Goal: Information Seeking & Learning: Learn about a topic

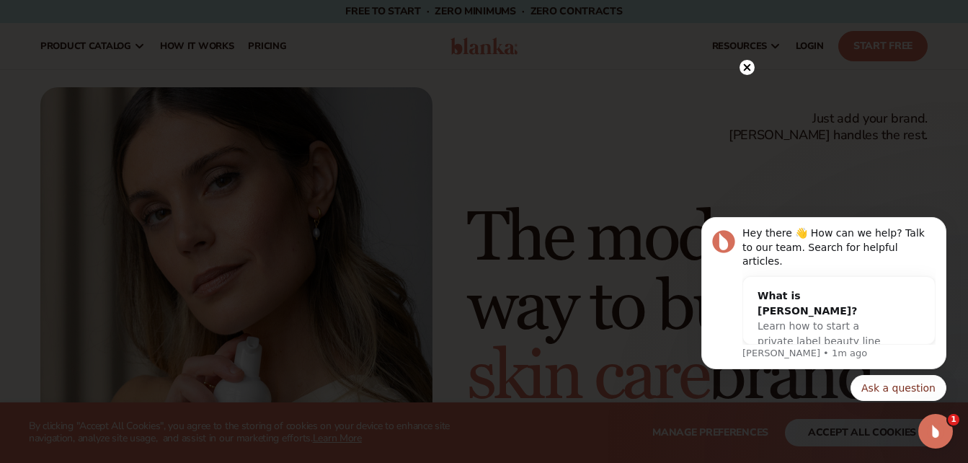
click at [744, 73] on circle at bounding box center [746, 67] width 15 height 15
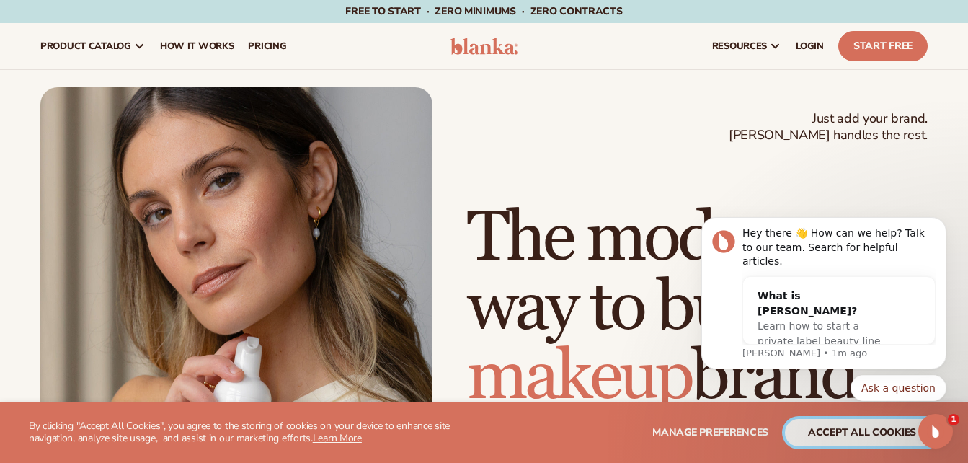
click at [824, 441] on button "accept all cookies" at bounding box center [862, 432] width 154 height 27
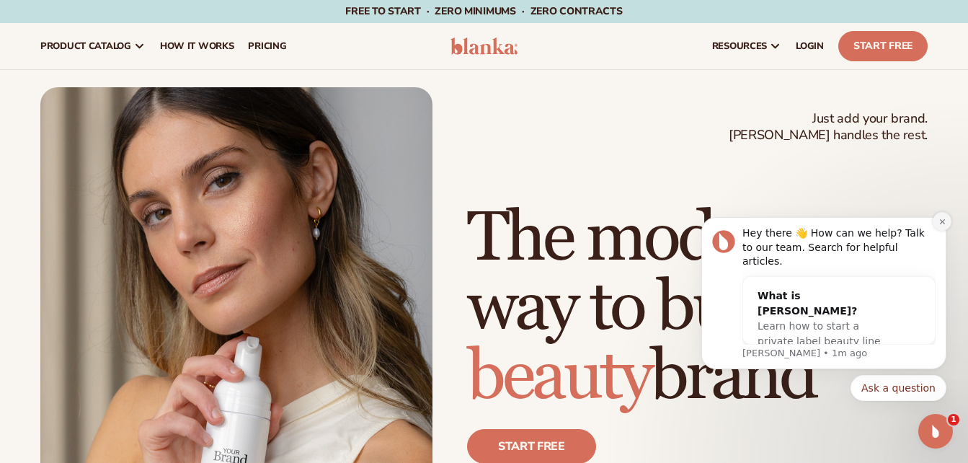
click at [941, 226] on icon "Dismiss notification" at bounding box center [942, 222] width 8 height 8
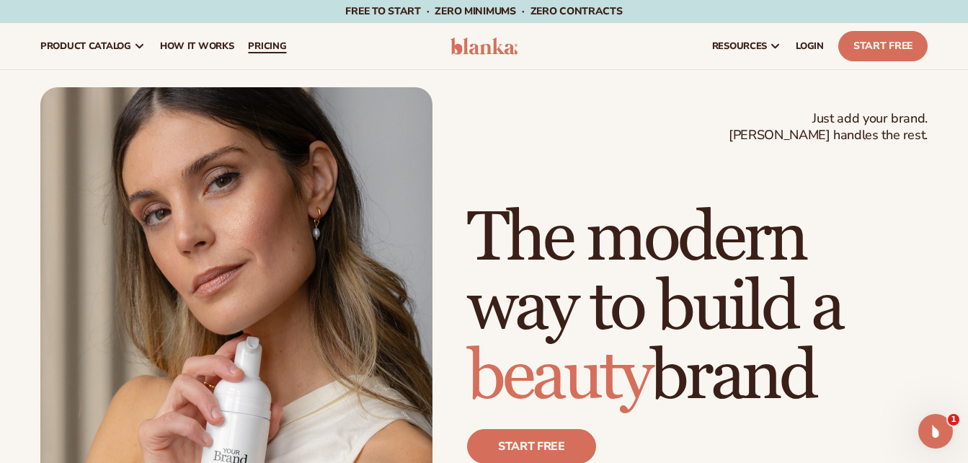
click at [275, 45] on span "pricing" at bounding box center [267, 46] width 38 height 12
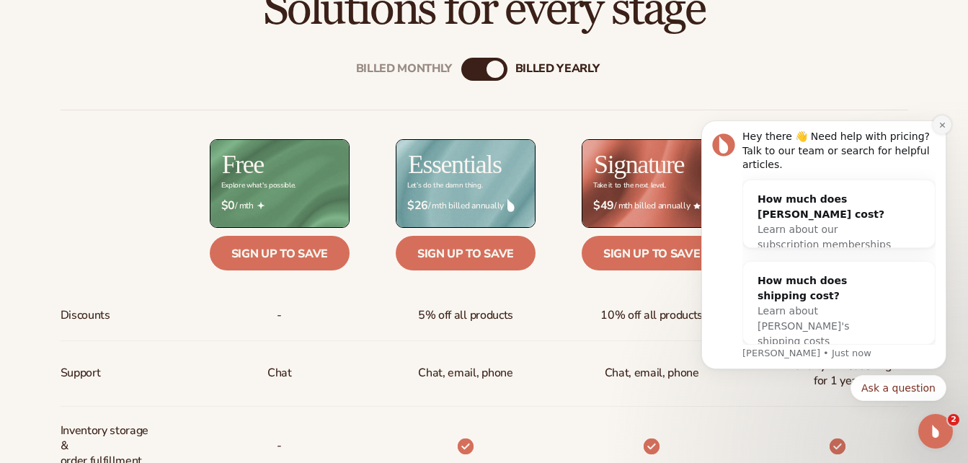
click at [941, 129] on icon "Dismiss notification" at bounding box center [942, 125] width 8 height 8
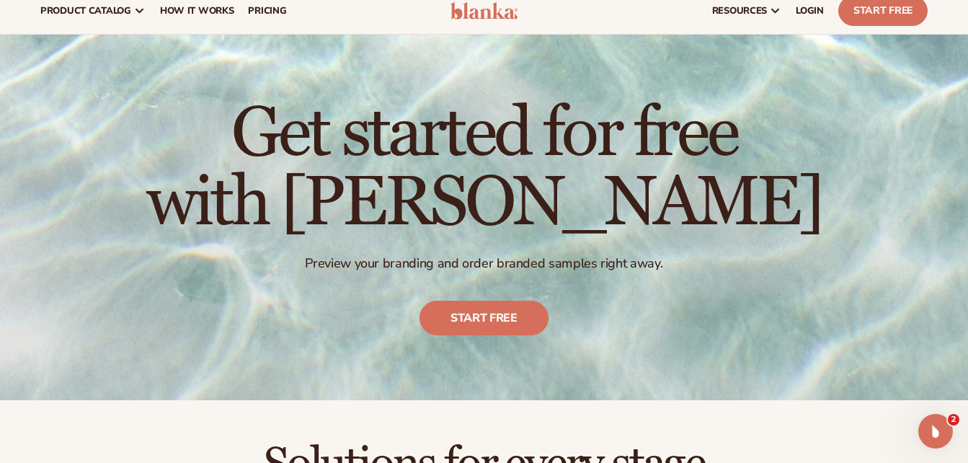
scroll to position [15, 0]
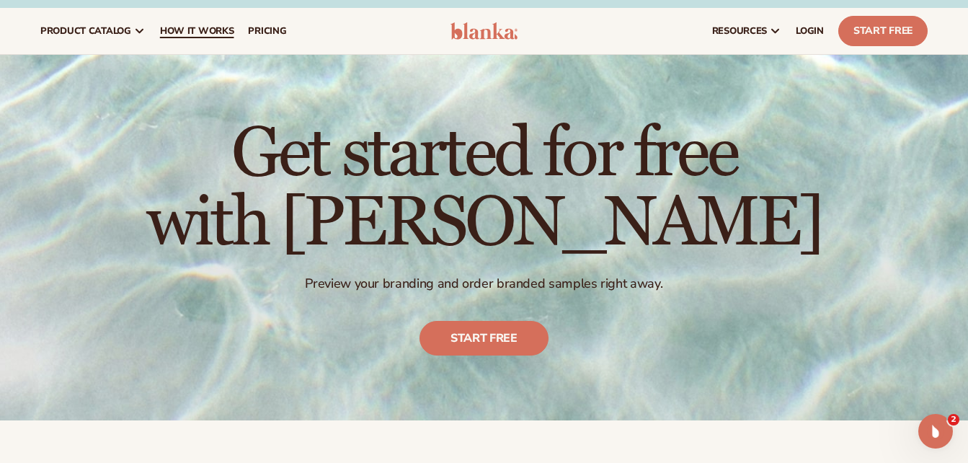
click at [197, 23] on link "How It Works" at bounding box center [197, 31] width 89 height 46
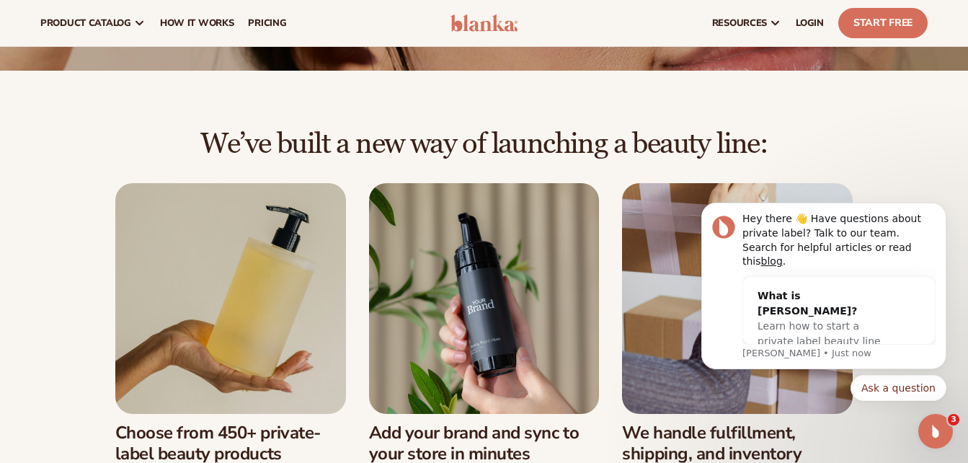
scroll to position [223, 0]
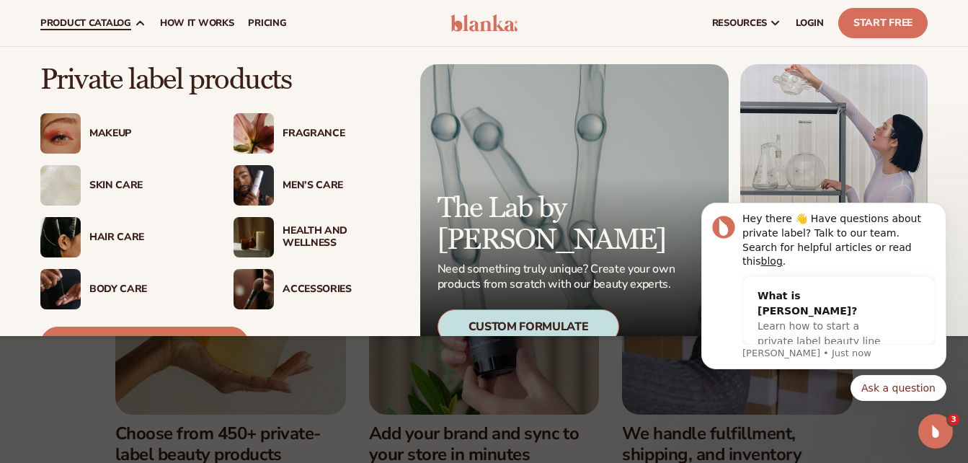
click at [102, 131] on div "Makeup" at bounding box center [146, 134] width 115 height 12
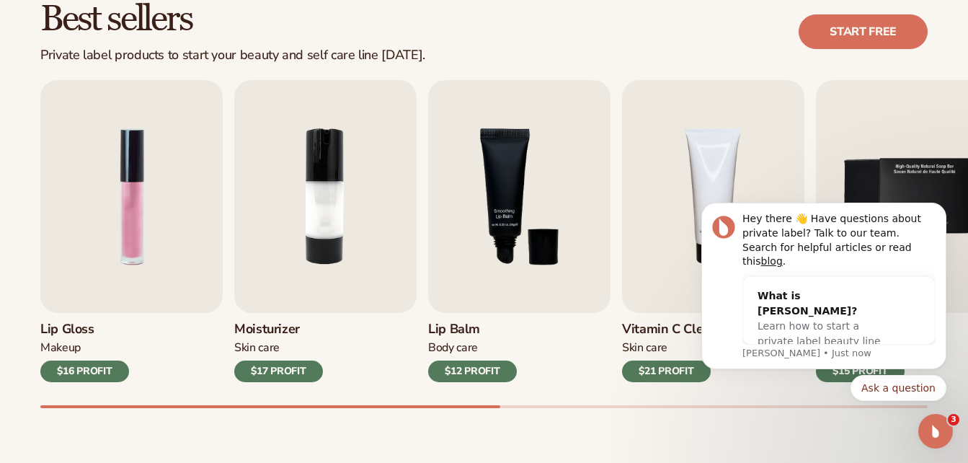
scroll to position [427, 0]
click at [485, 294] on img "3 / 9" at bounding box center [519, 195] width 182 height 233
click at [458, 323] on h3 "Lip Balm" at bounding box center [472, 329] width 89 height 16
click at [939, 211] on icon "Dismiss notification" at bounding box center [942, 207] width 8 height 8
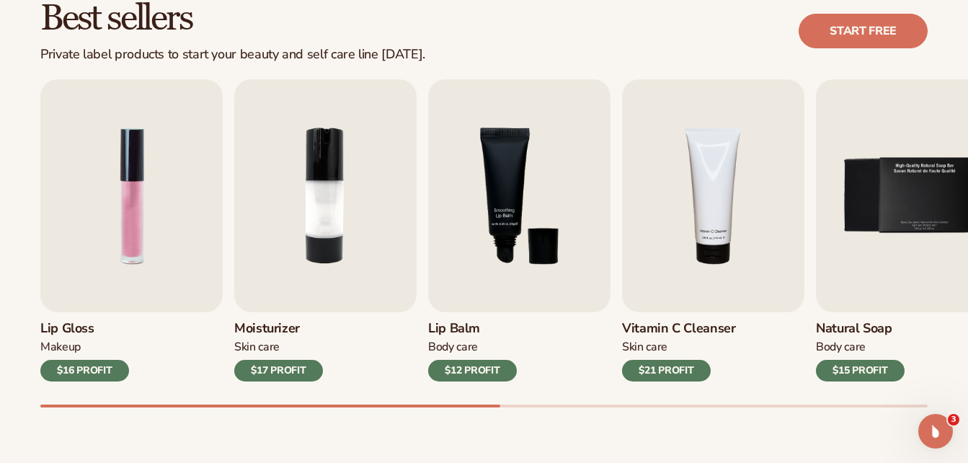
click at [460, 371] on div "$12 PROFIT" at bounding box center [472, 371] width 89 height 22
click at [339, 257] on img "2 / 9" at bounding box center [325, 195] width 182 height 233
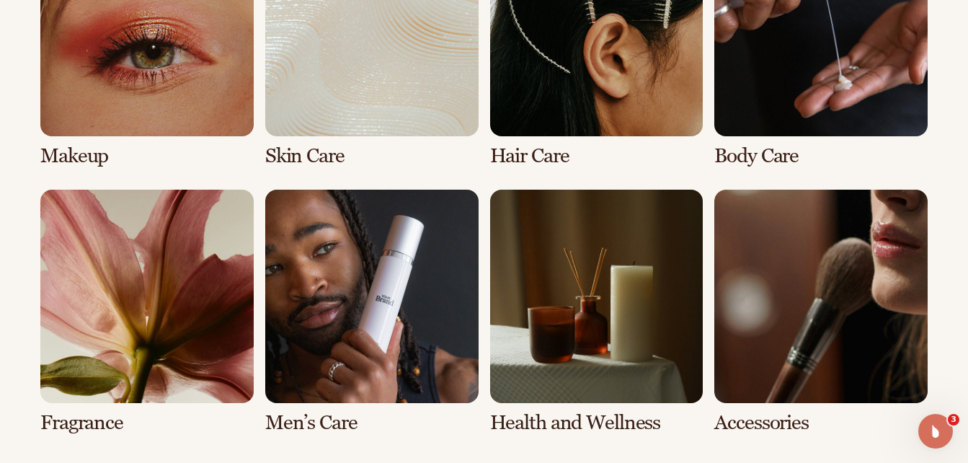
scroll to position [1152, 0]
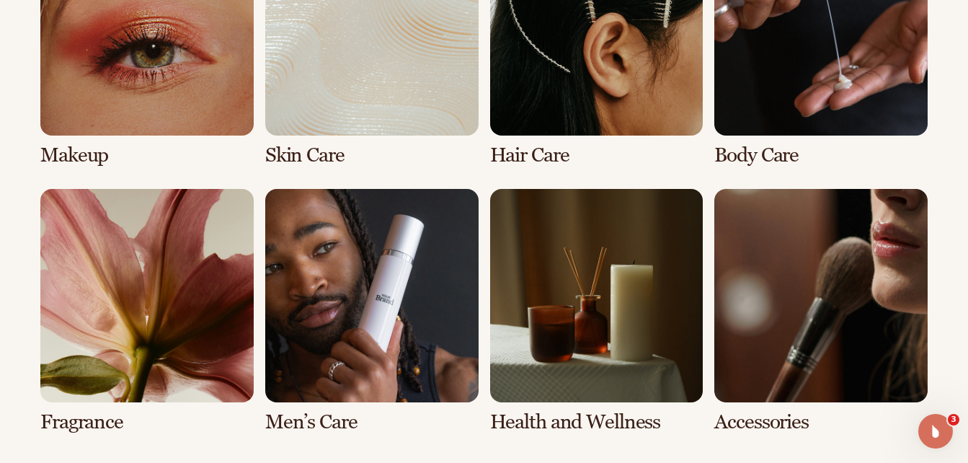
click at [154, 104] on link "1 / 8" at bounding box center [146, 44] width 213 height 244
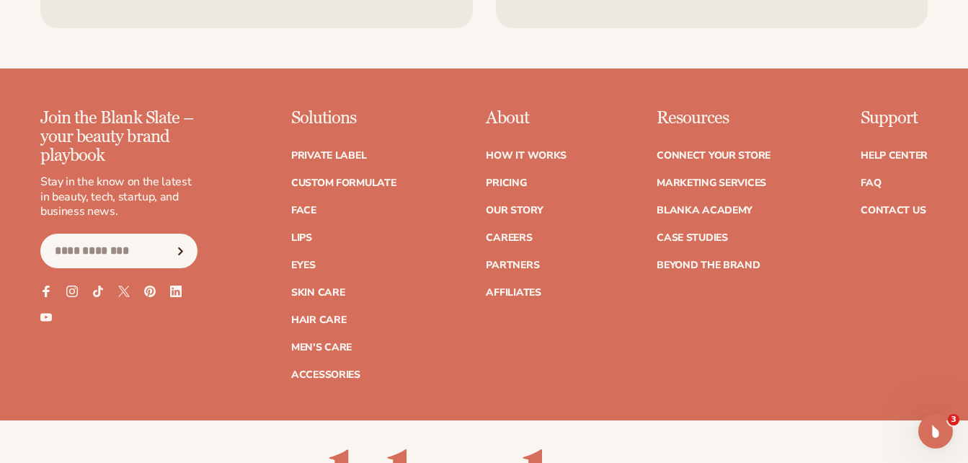
scroll to position [2734, 0]
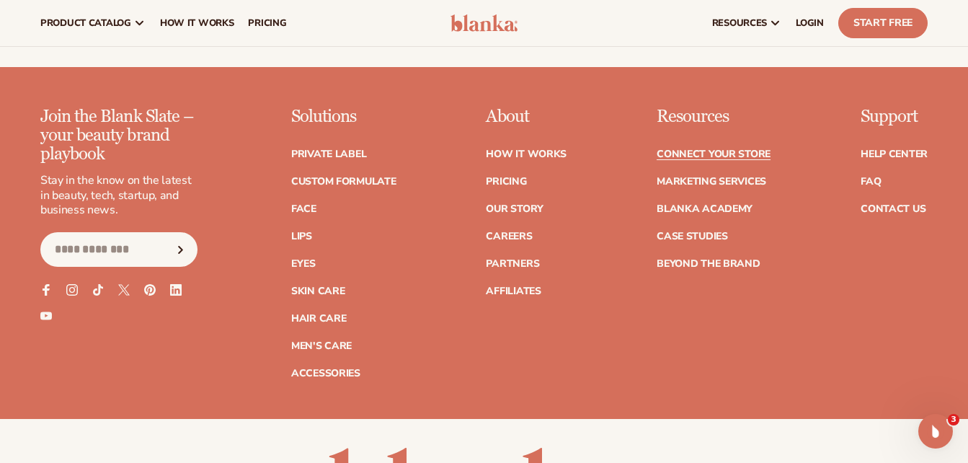
click at [685, 150] on link "Connect your store" at bounding box center [714, 154] width 114 height 10
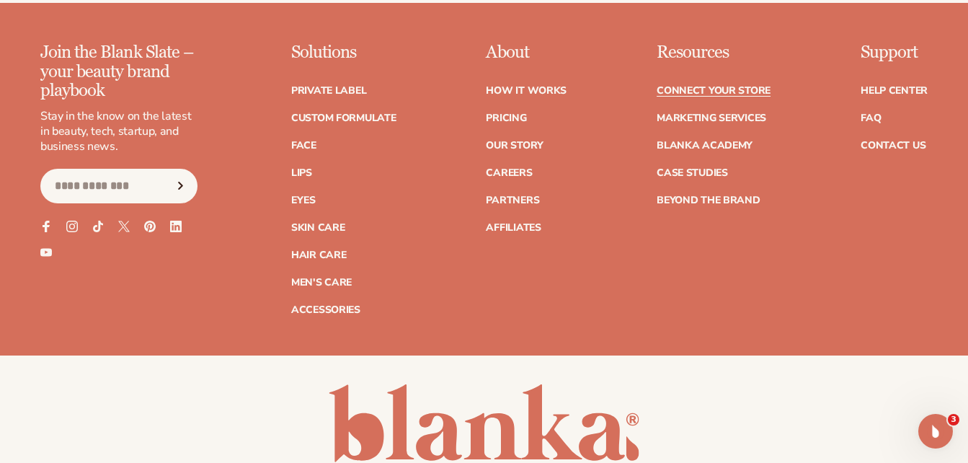
scroll to position [1920, 0]
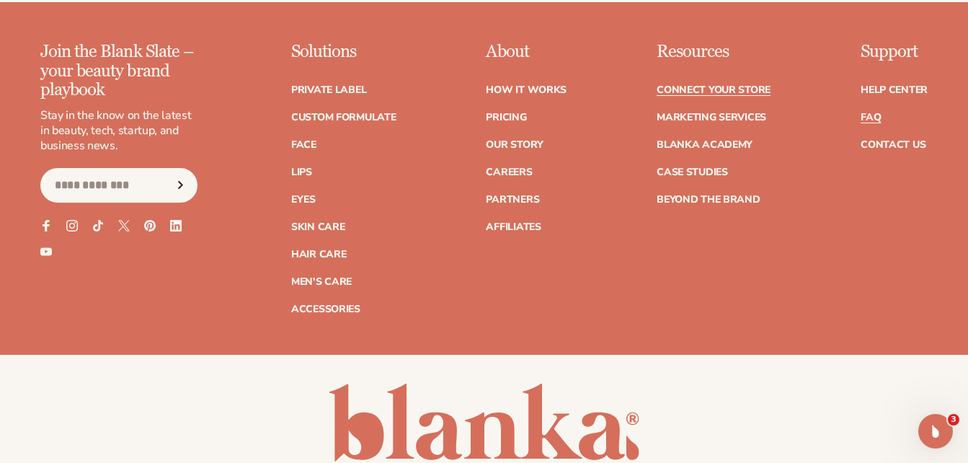
click at [870, 117] on link "FAQ" at bounding box center [871, 117] width 20 height 10
click at [595, 257] on div "Join the Blank Slate – your beauty brand playbook Stay in the know on the lates…" at bounding box center [483, 178] width 887 height 271
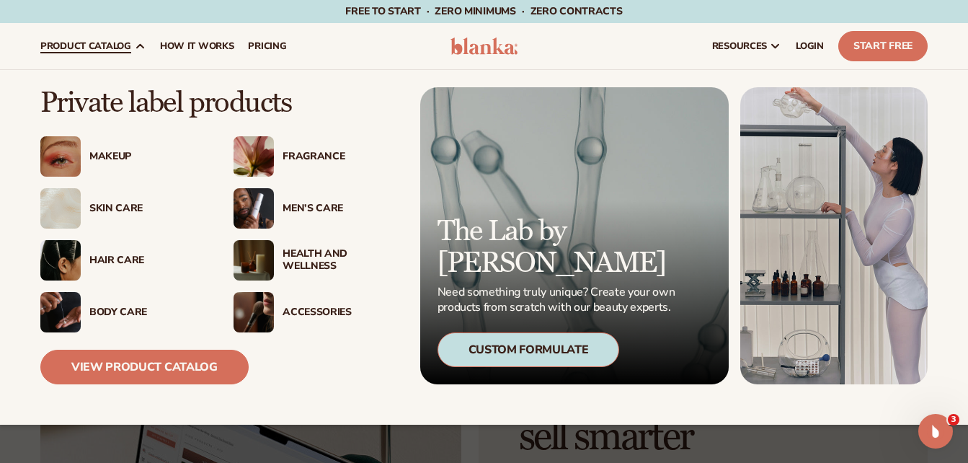
click at [126, 206] on div "Skin Care" at bounding box center [146, 209] width 115 height 12
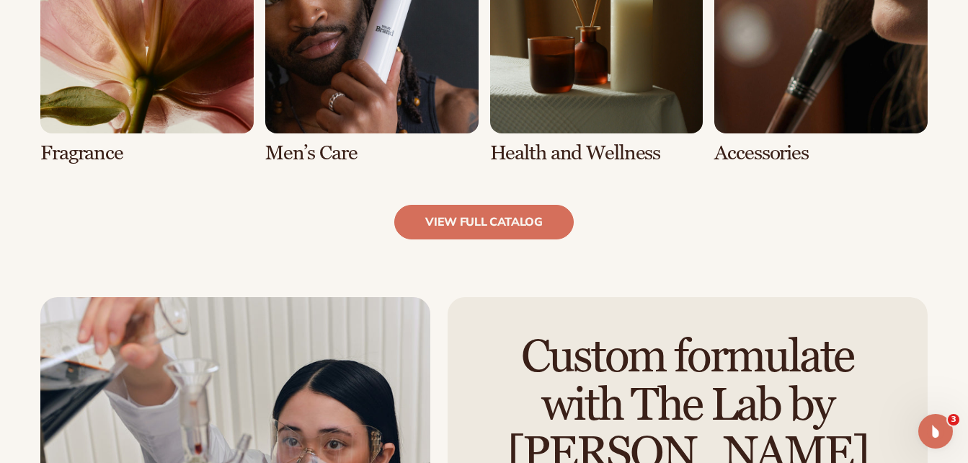
scroll to position [1470, 0]
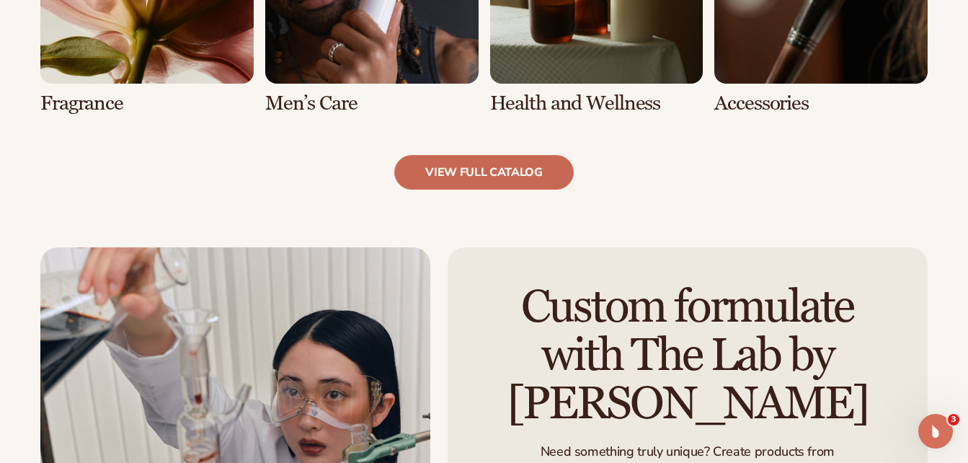
click at [485, 185] on link "view full catalog" at bounding box center [483, 172] width 179 height 35
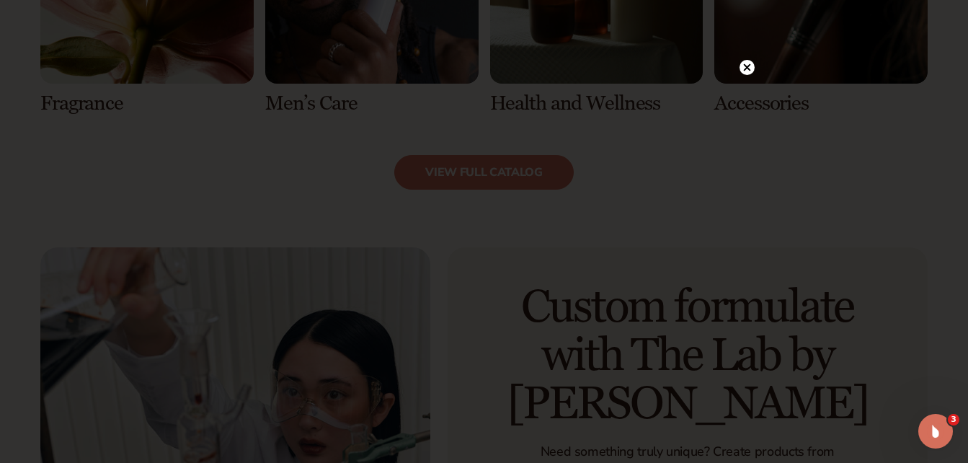
click at [750, 66] on circle at bounding box center [746, 67] width 15 height 15
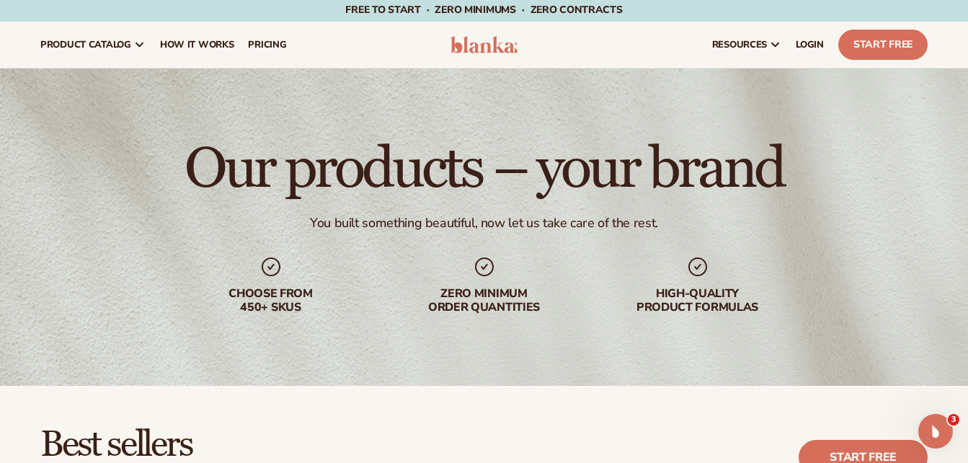
scroll to position [0, 0]
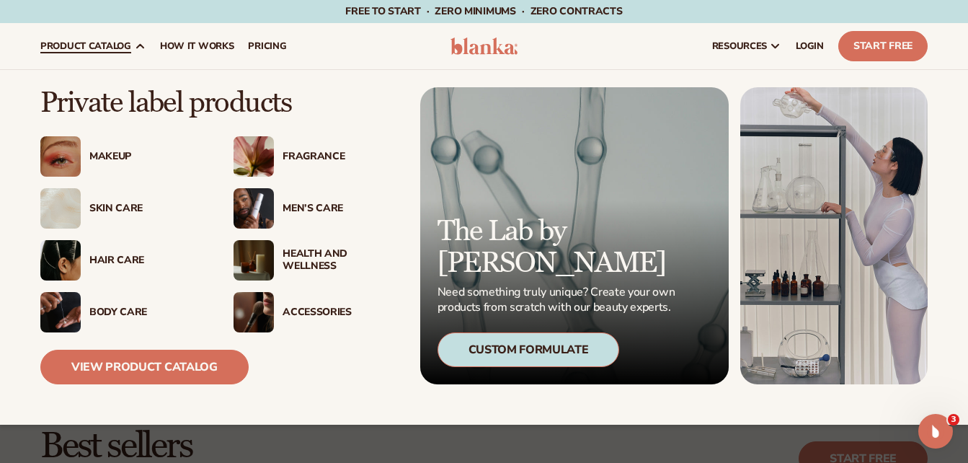
click at [257, 152] on img at bounding box center [254, 156] width 40 height 40
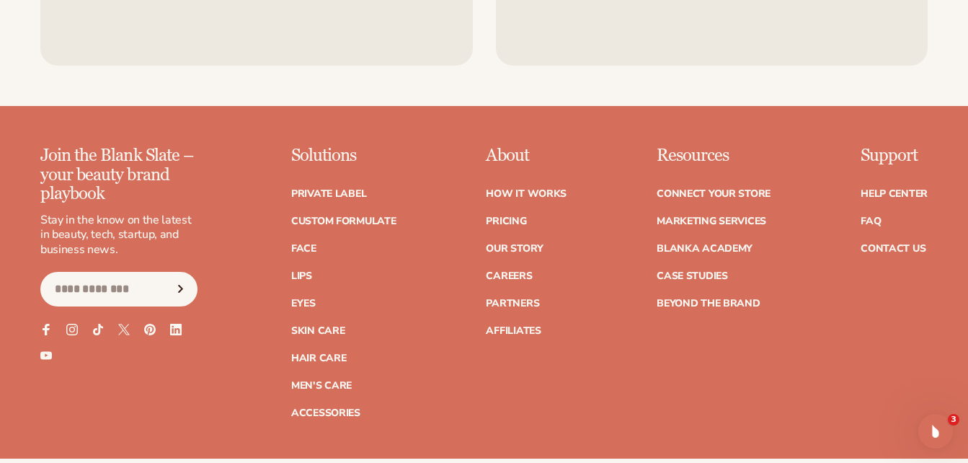
scroll to position [2433, 0]
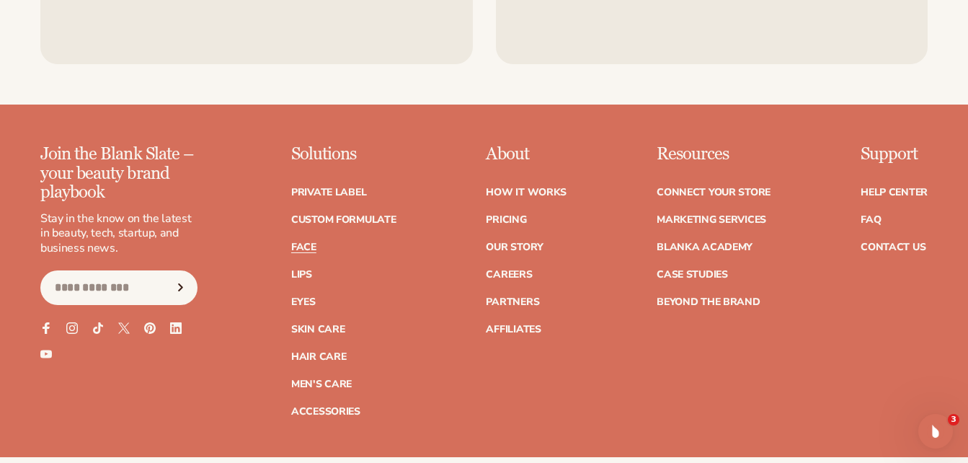
click at [306, 246] on link "Face" at bounding box center [303, 247] width 25 height 10
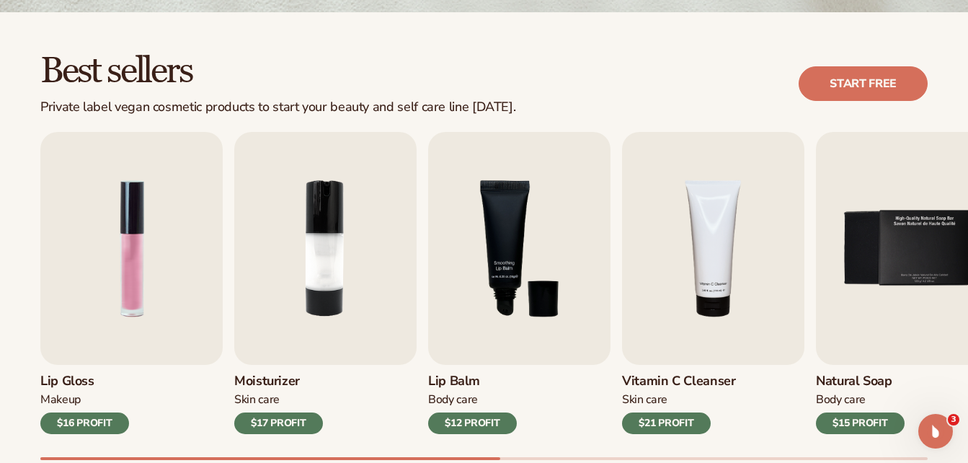
scroll to position [404, 0]
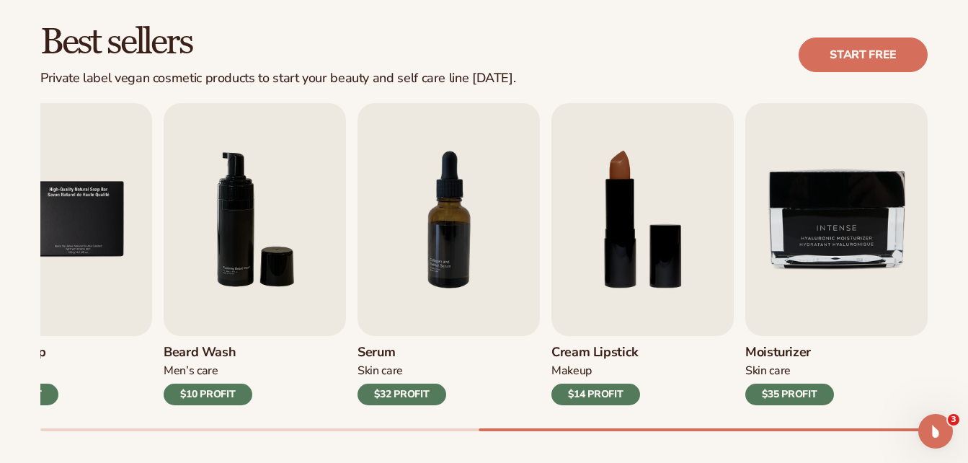
click at [613, 394] on div "$14 PROFIT" at bounding box center [595, 394] width 89 height 22
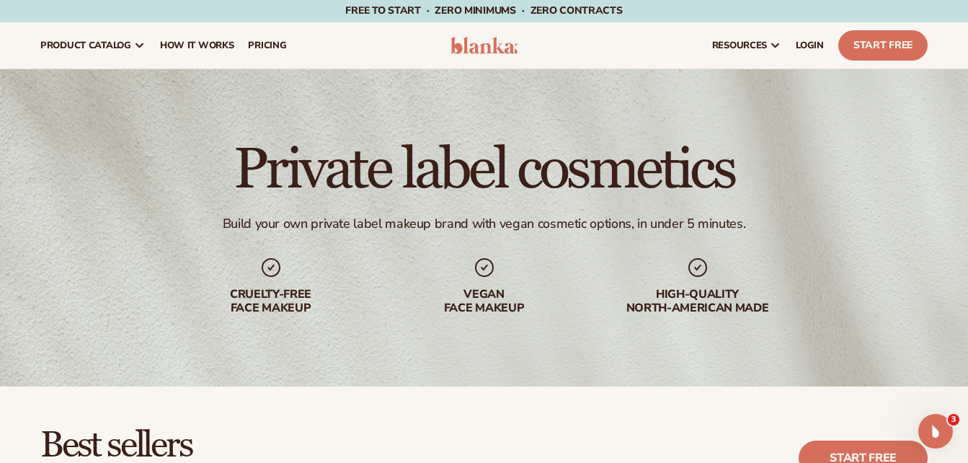
scroll to position [0, 0]
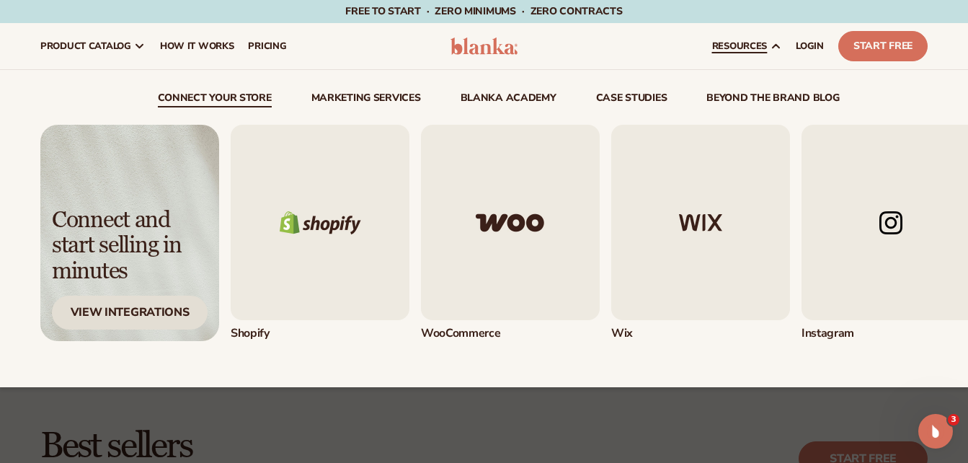
click at [168, 314] on div "View Integrations" at bounding box center [130, 312] width 156 height 34
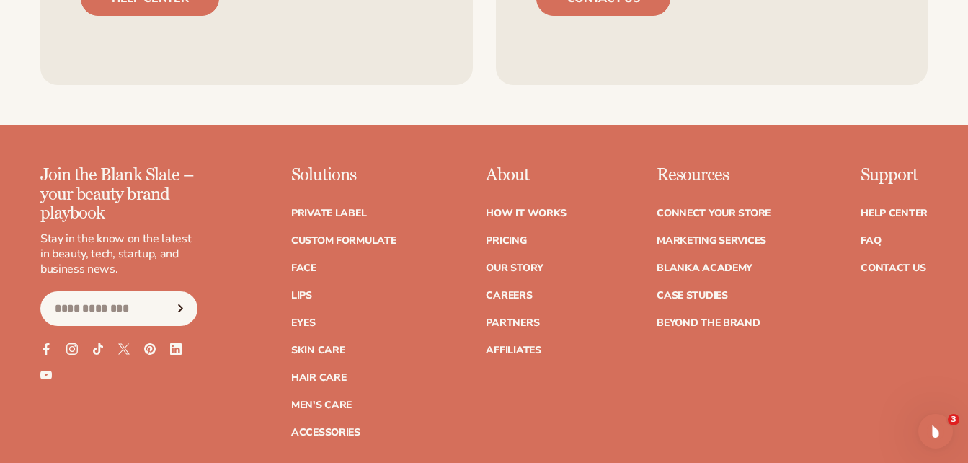
scroll to position [1798, 0]
